Goal: Transaction & Acquisition: Download file/media

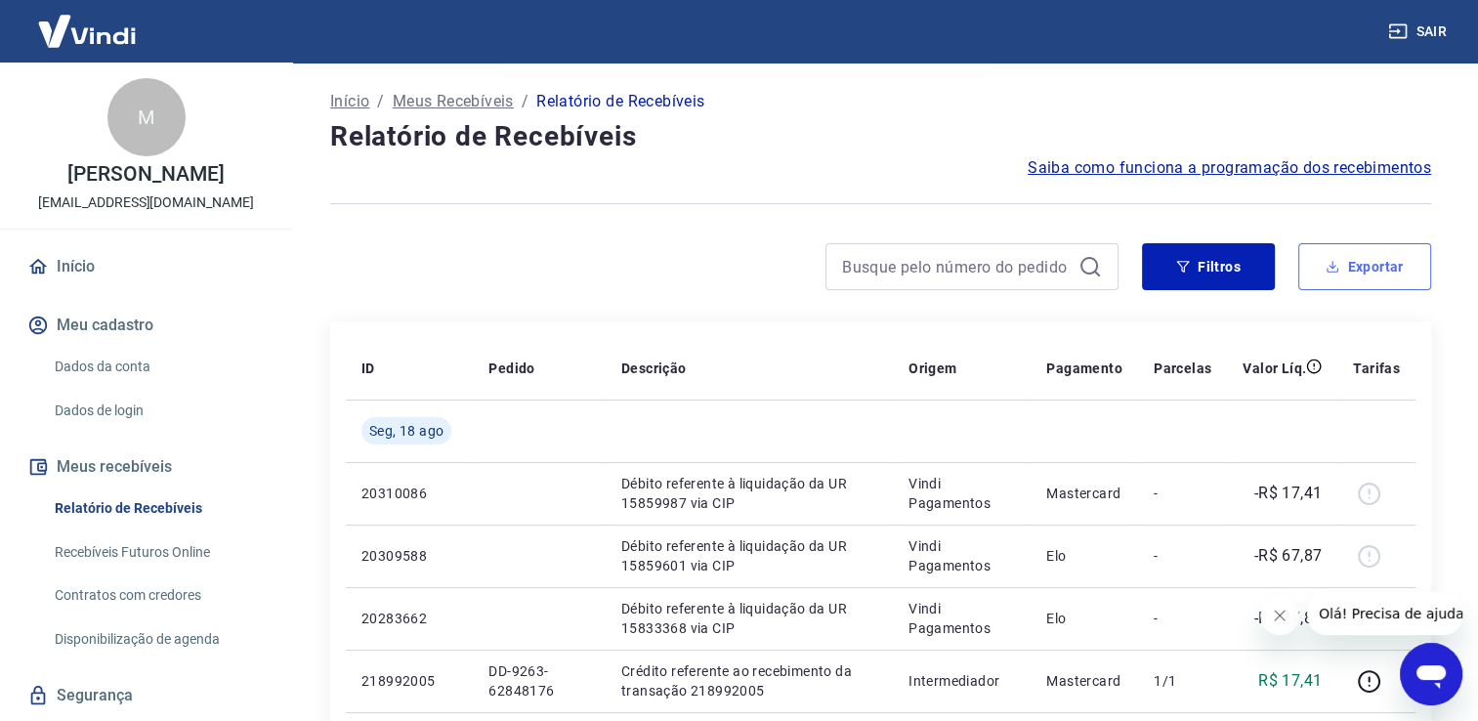
click at [1372, 264] on button "Exportar" at bounding box center [1364, 266] width 133 height 47
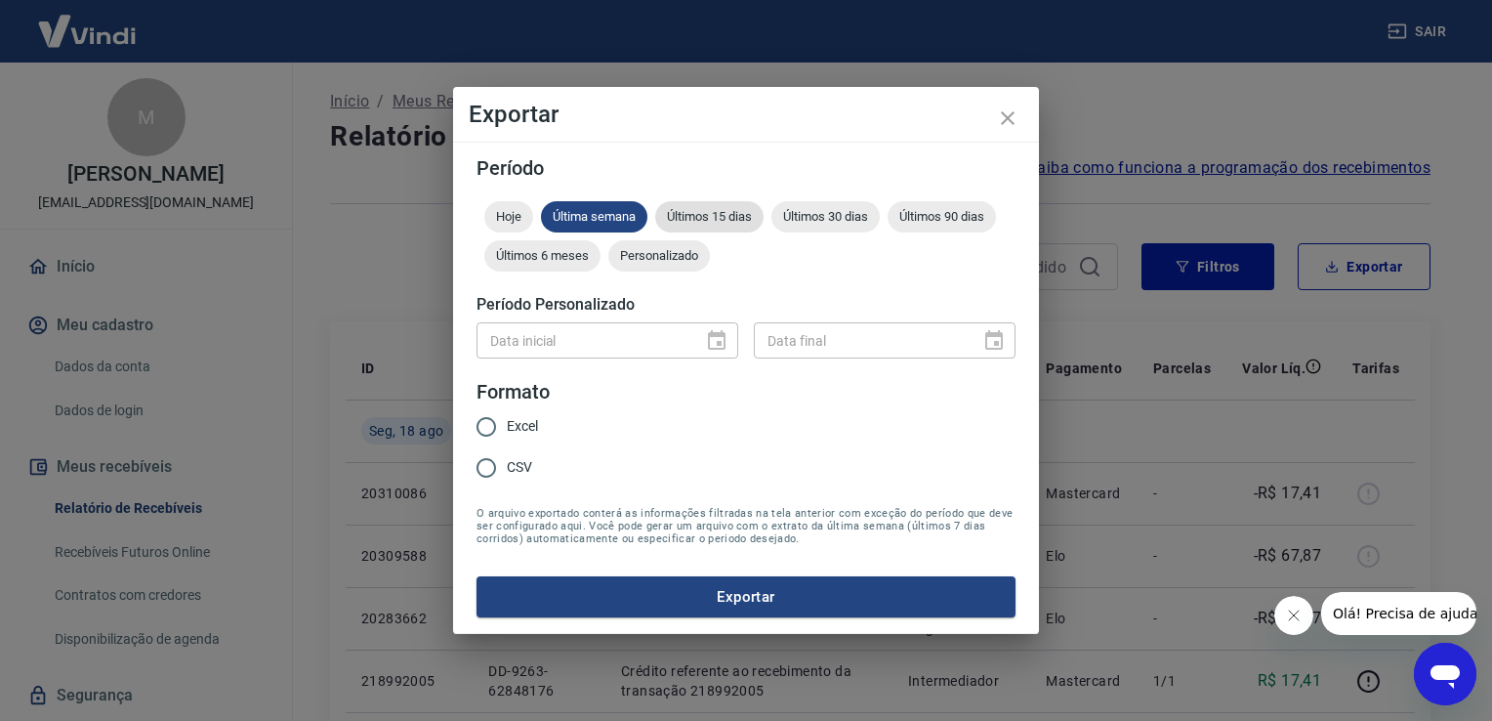
click at [713, 217] on span "Últimos 15 dias" at bounding box center [709, 216] width 108 height 15
click at [519, 420] on span "Excel" at bounding box center [522, 426] width 31 height 21
click at [507, 420] on input "Excel" at bounding box center [486, 426] width 41 height 41
radio input "true"
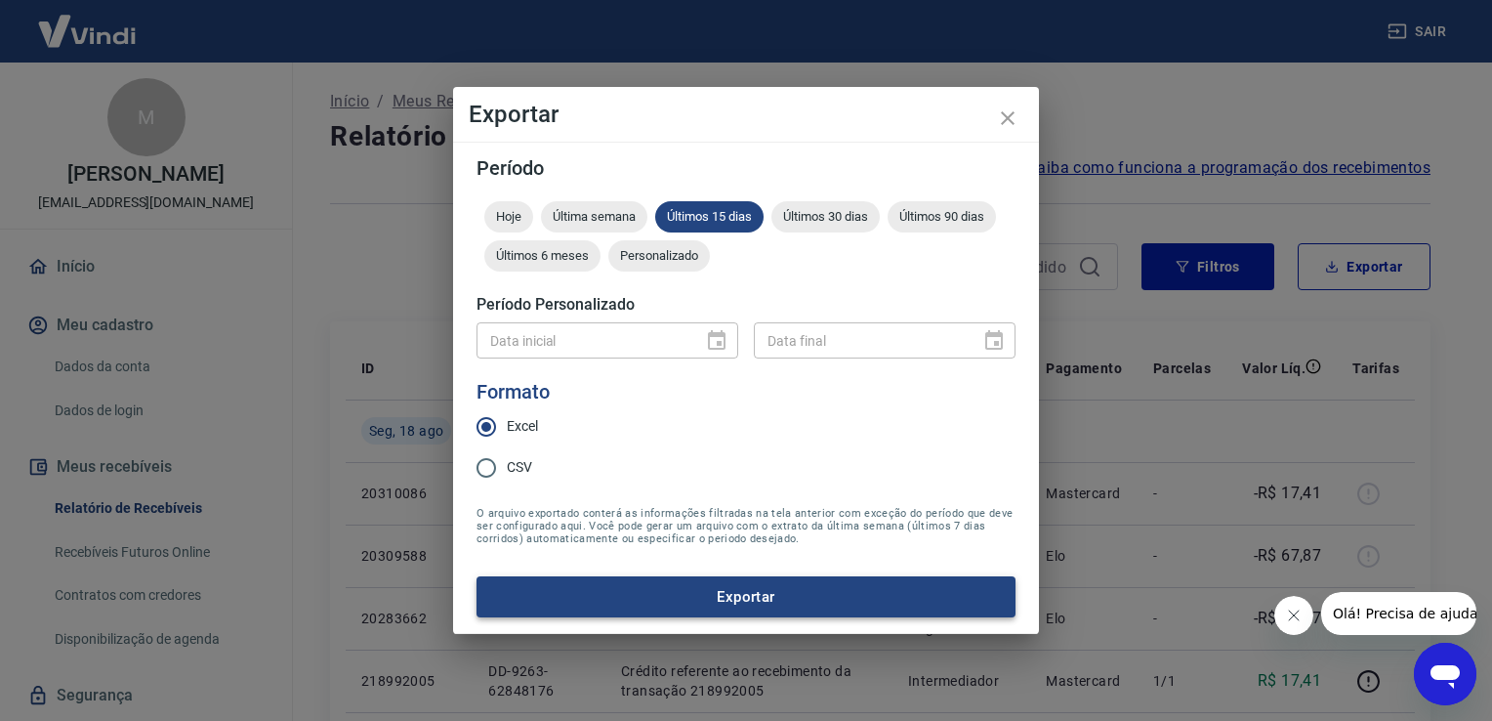
click at [609, 596] on button "Exportar" at bounding box center [746, 596] width 539 height 41
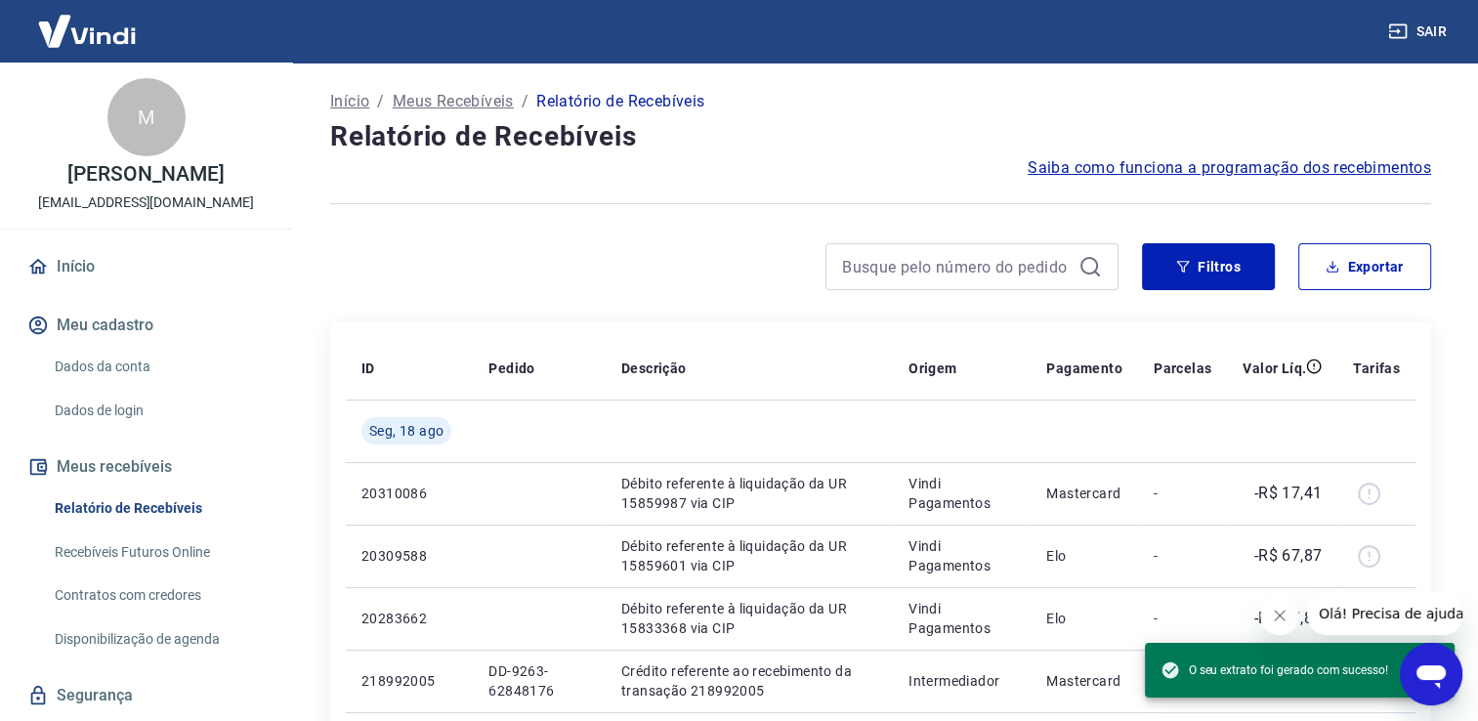
click at [874, 143] on h4 "Relatório de Recebíveis" at bounding box center [880, 136] width 1101 height 39
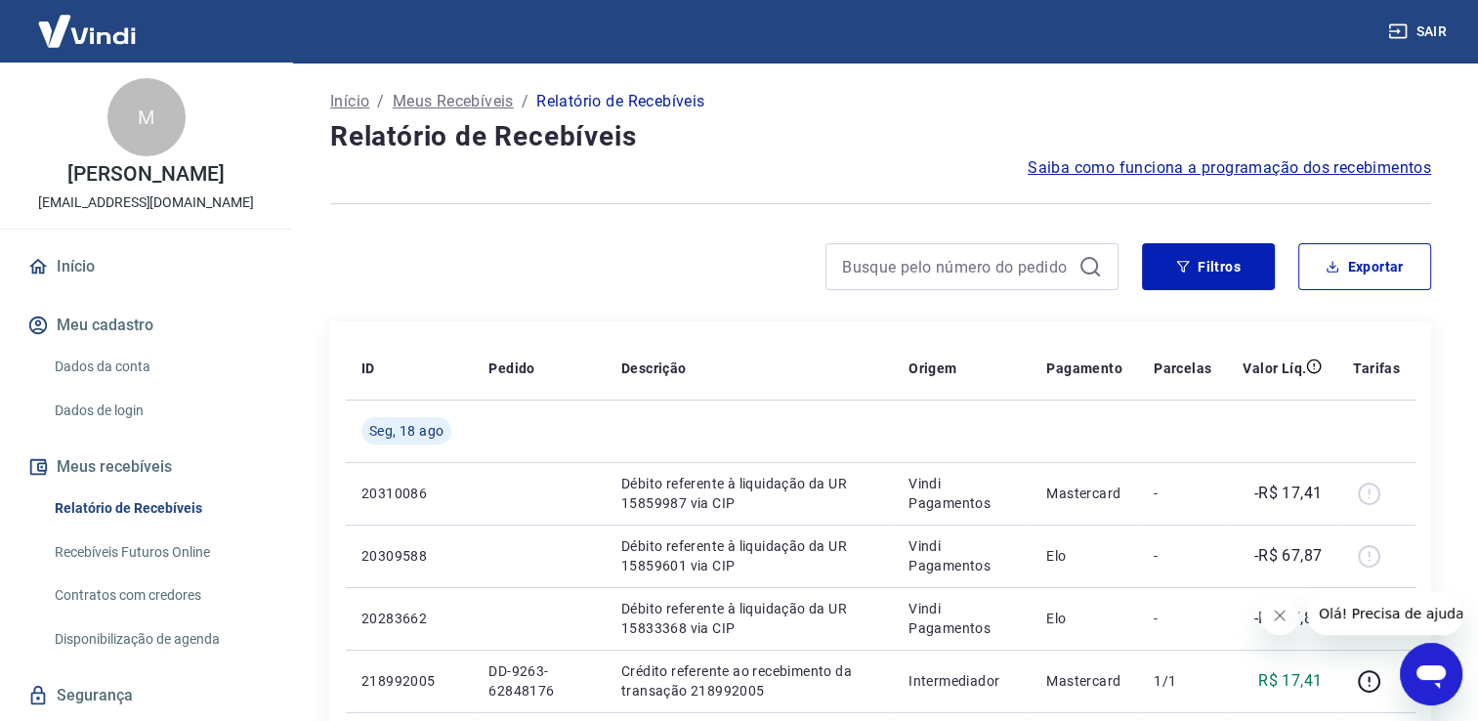
scroll to position [54, 0]
